Goal: Information Seeking & Learning: Learn about a topic

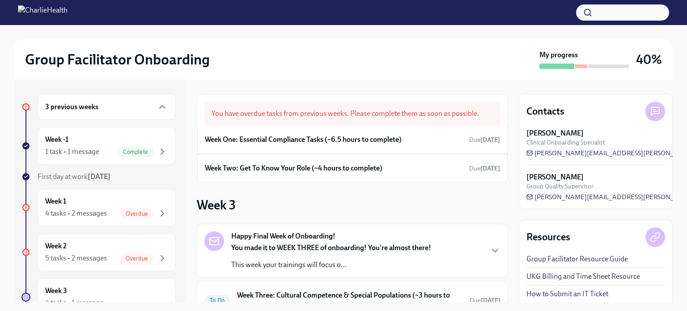
scroll to position [125, 0]
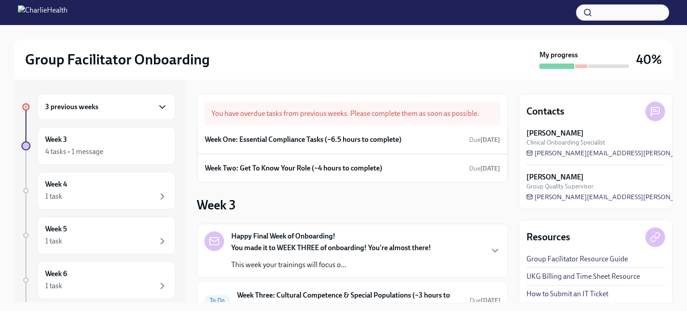
click at [157, 106] on icon "button" at bounding box center [162, 107] width 11 height 11
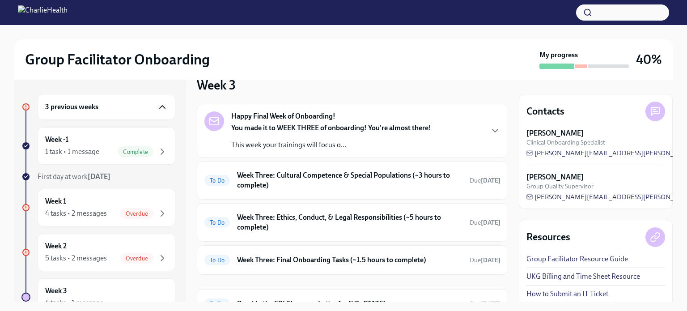
scroll to position [163, 0]
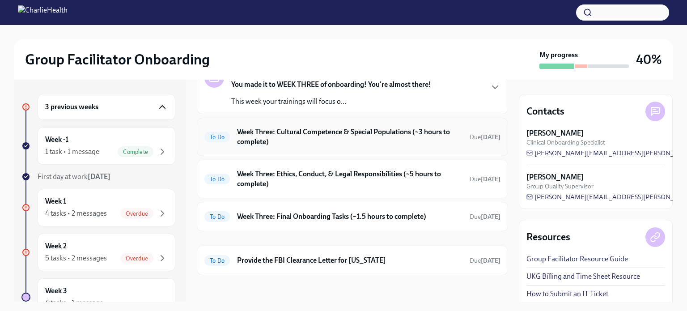
click at [370, 136] on h6 "Week Three: Cultural Competence & Special Populations (~3 hours to complete)" at bounding box center [349, 137] width 225 height 20
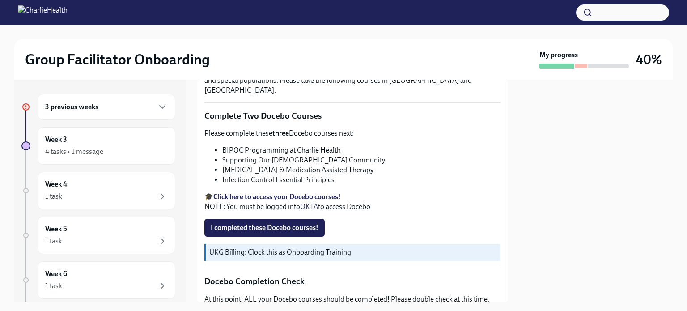
scroll to position [279, 0]
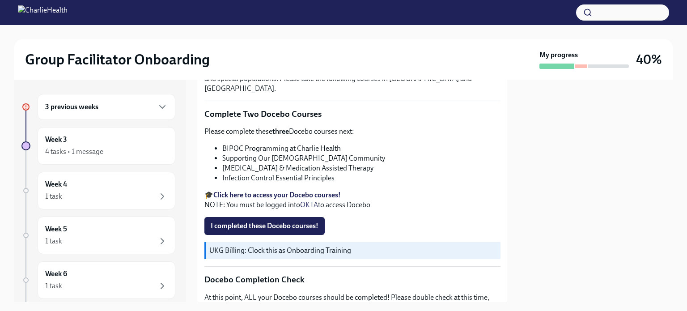
click at [274, 144] on li "BIPOC Programming at Charlie Health" at bounding box center [361, 149] width 278 height 10
copy ul "BIPOC Programming at Charlie Health"
click at [279, 190] on strong "Click here to access your Docebo courses!" at bounding box center [276, 194] width 127 height 8
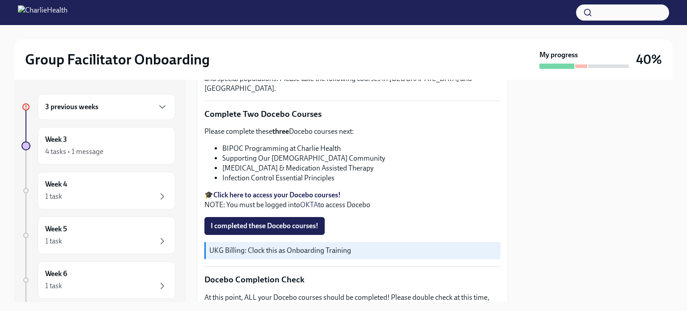
click at [257, 153] on li "Supporting Our LGBTQIA+ Community" at bounding box center [361, 158] width 278 height 10
copy ul "Supporting Our LGBTQIA+ Community"
click at [265, 163] on li "Substance Use Disorder & Medication Assisted Therapy" at bounding box center [361, 168] width 278 height 10
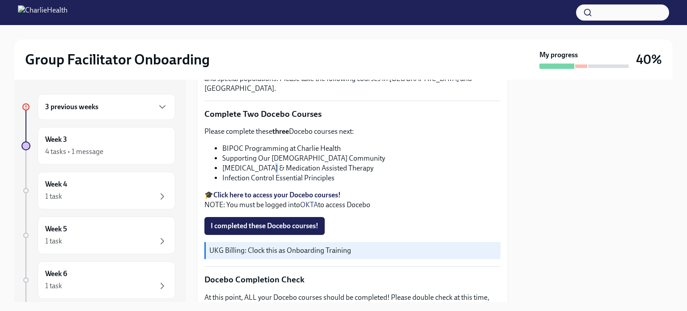
click at [265, 163] on li "Substance Use Disorder & Medication Assisted Therapy" at bounding box center [361, 168] width 278 height 10
copy ul "Substance Use Disorder & Medication Assisted Therapy"
click at [280, 173] on li "Infection Control Essential Principles" at bounding box center [361, 178] width 278 height 10
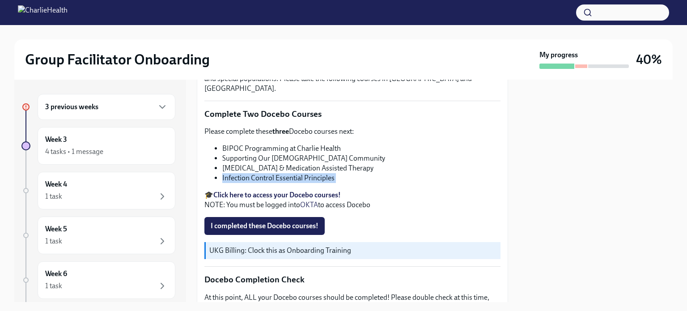
click at [280, 173] on li "Infection Control Essential Principles" at bounding box center [361, 178] width 278 height 10
copy div "Infection Control Essential Principles"
click at [288, 163] on li "Substance Use Disorder & Medication Assisted Therapy" at bounding box center [361, 168] width 278 height 10
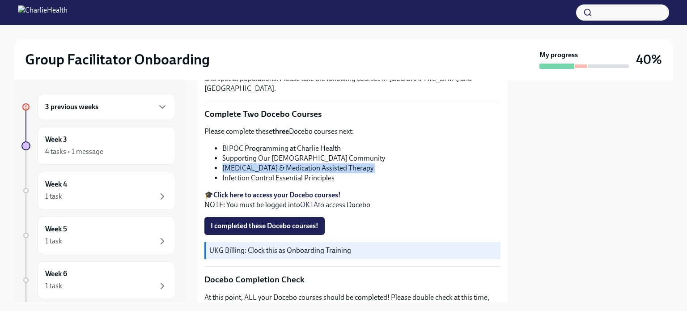
click at [288, 163] on li "Substance Use Disorder & Medication Assisted Therapy" at bounding box center [361, 168] width 278 height 10
copy ul "Substance Use Disorder & Medication Assisted Therapy"
click at [274, 221] on span "I completed these Docebo courses!" at bounding box center [265, 225] width 108 height 9
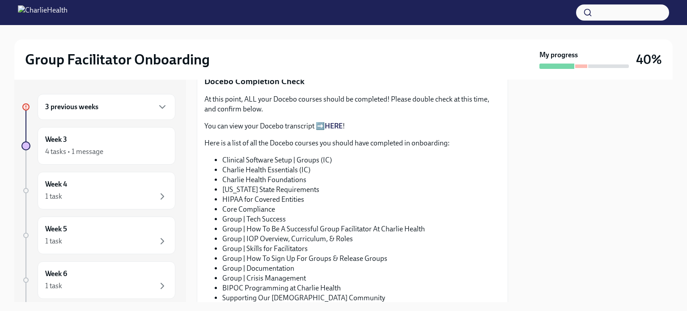
scroll to position [495, 0]
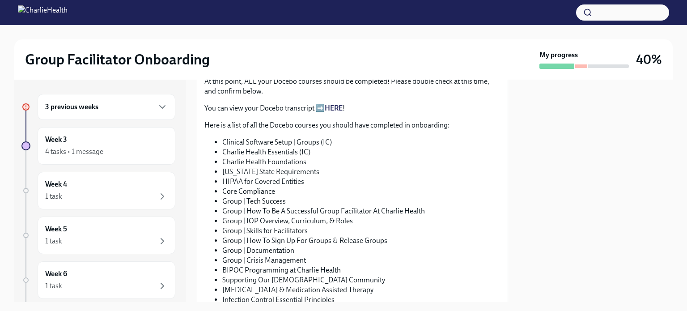
click at [334, 104] on link "HERE" at bounding box center [334, 108] width 18 height 8
click at [673, 165] on div "Group Facilitator Onboarding My progress 40% 3 previous weeks Week 3 4 tasks • …" at bounding box center [343, 163] width 687 height 277
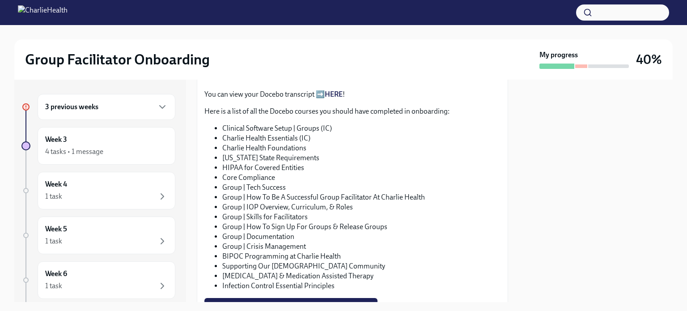
scroll to position [507, 0]
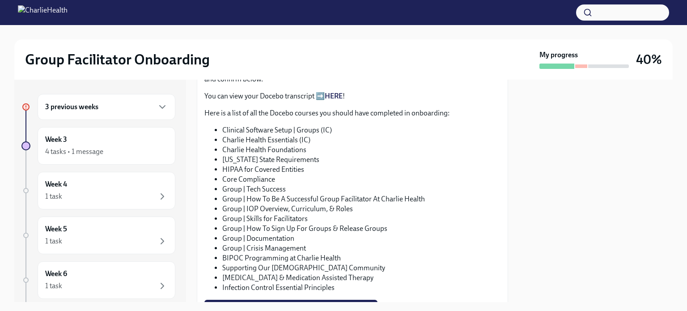
click at [255, 184] on li "Group | Tech Success" at bounding box center [361, 189] width 278 height 10
click at [254, 184] on li "Group | Tech Success" at bounding box center [361, 189] width 278 height 10
copy ul "Group | Tech Success"
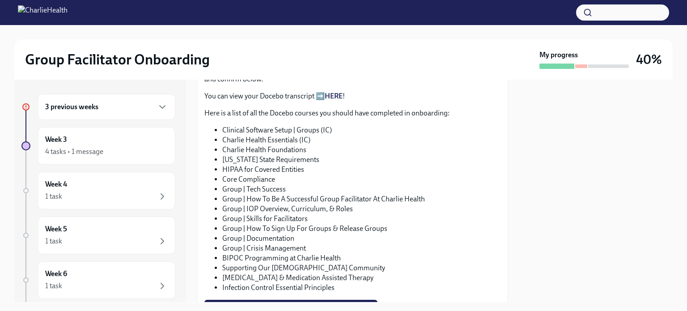
click at [272, 145] on li "Charlie Health Foundations" at bounding box center [361, 150] width 278 height 10
copy ul "Charlie Health Foundations"
click at [240, 135] on li "Charlie Health Essentials (IC)" at bounding box center [361, 140] width 278 height 10
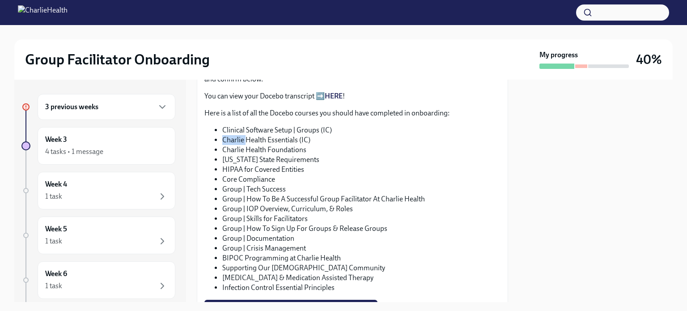
click at [240, 135] on li "Charlie Health Essentials (IC)" at bounding box center [361, 140] width 278 height 10
copy ul "Charlie Health Essentials (IC)"
